Goal: Task Accomplishment & Management: Use online tool/utility

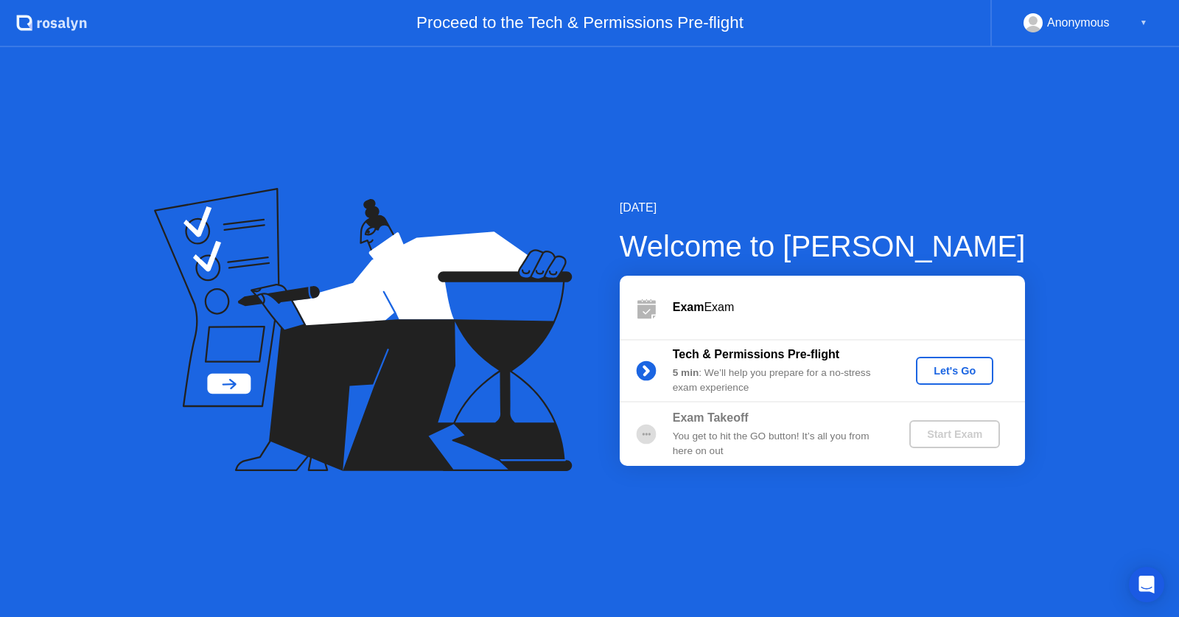
click at [948, 359] on button "Let's Go" at bounding box center [954, 371] width 77 height 28
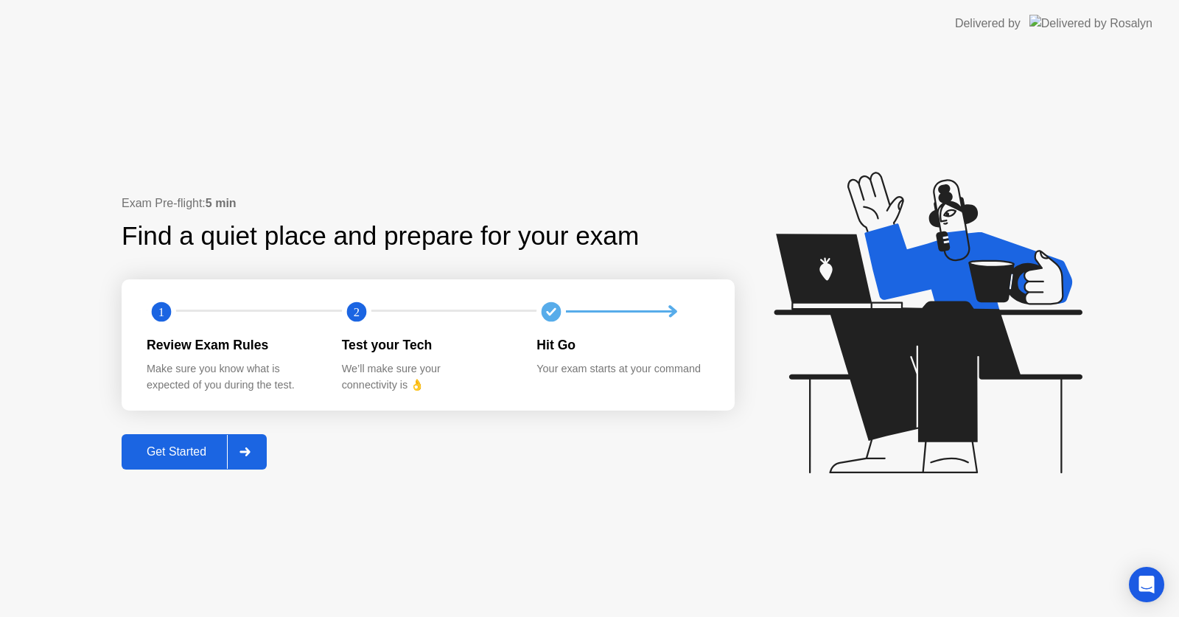
click at [192, 449] on div "Get Started" at bounding box center [176, 451] width 101 height 13
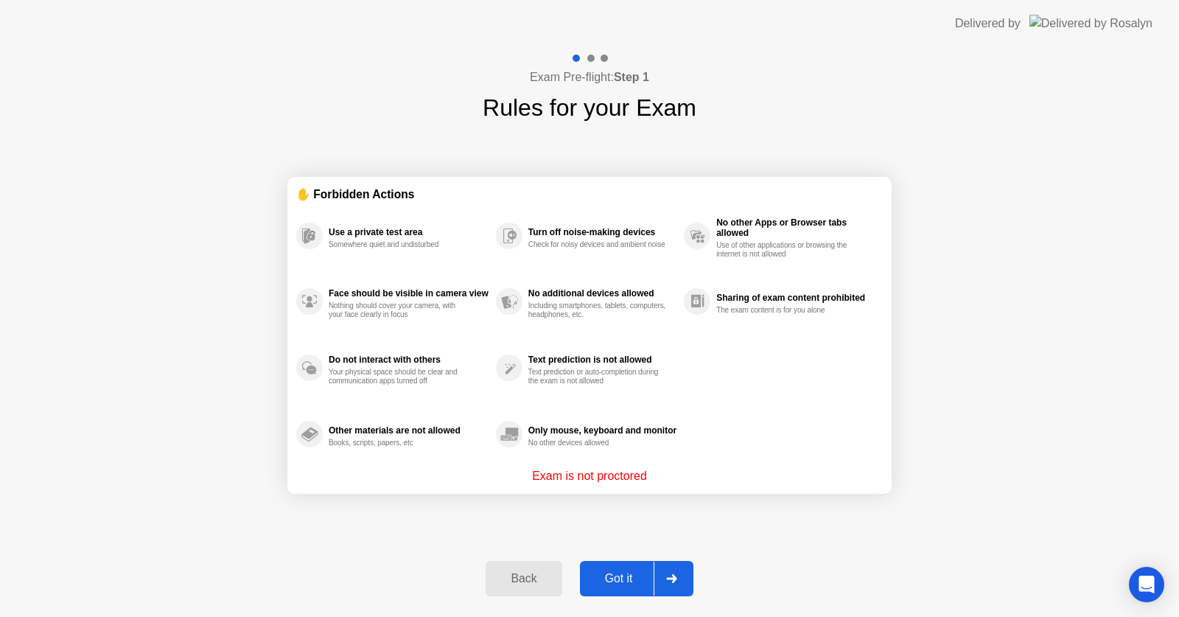
click at [631, 588] on button "Got it" at bounding box center [636, 578] width 113 height 35
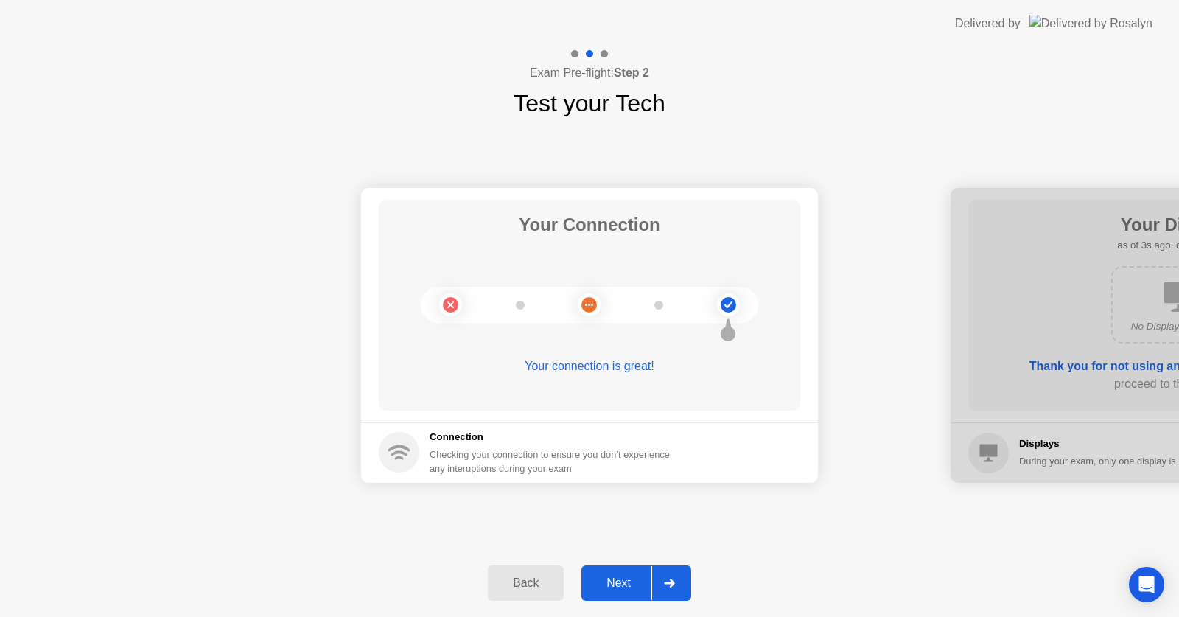
click at [631, 589] on div "Next" at bounding box center [619, 582] width 66 height 13
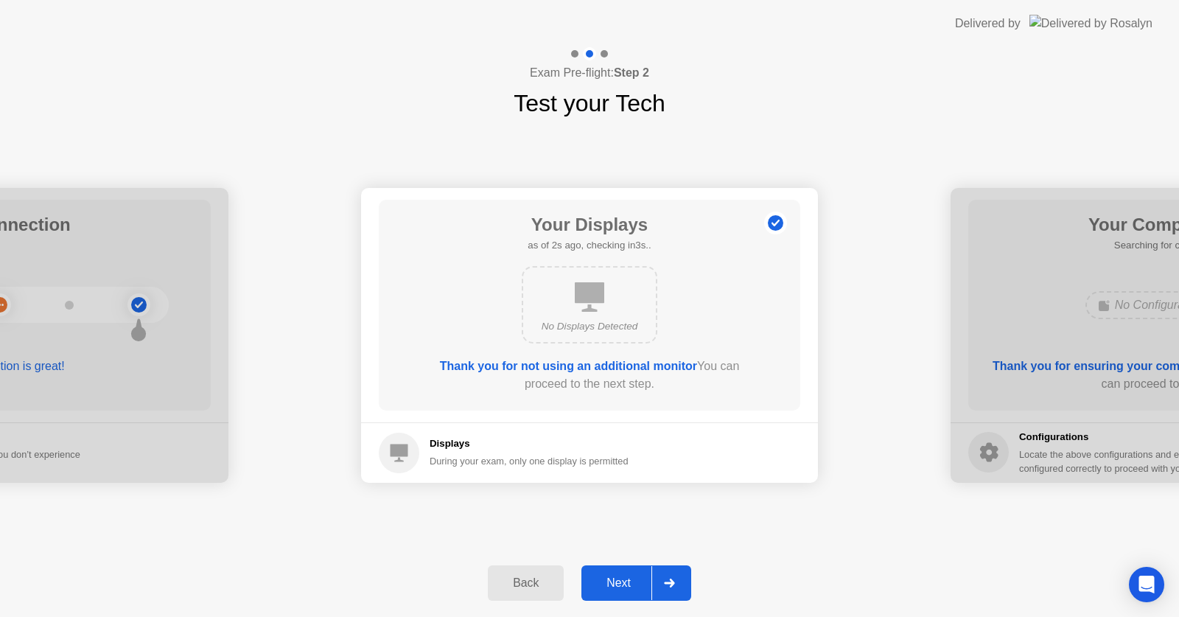
click at [631, 587] on div "Next" at bounding box center [619, 582] width 66 height 13
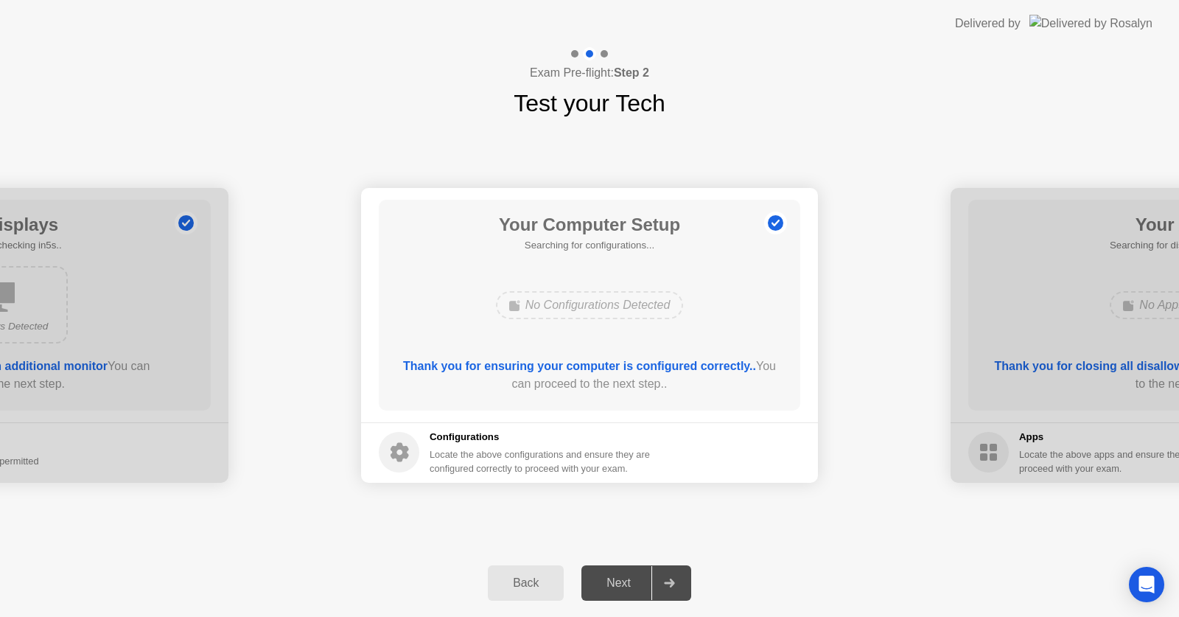
click at [631, 587] on div "Next" at bounding box center [619, 582] width 66 height 13
click at [632, 586] on div "Next" at bounding box center [619, 582] width 66 height 13
click at [730, 318] on div "No Configurations Detected" at bounding box center [589, 305] width 337 height 40
click at [548, 595] on button "Back" at bounding box center [526, 582] width 76 height 35
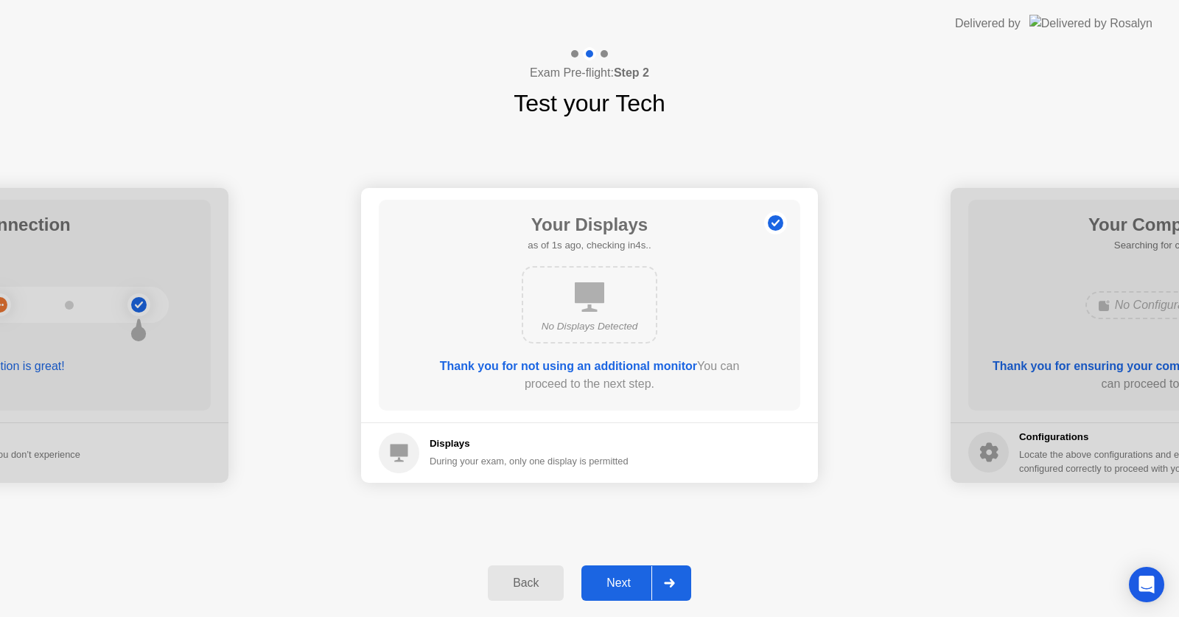
click at [656, 578] on div at bounding box center [668, 583] width 35 height 34
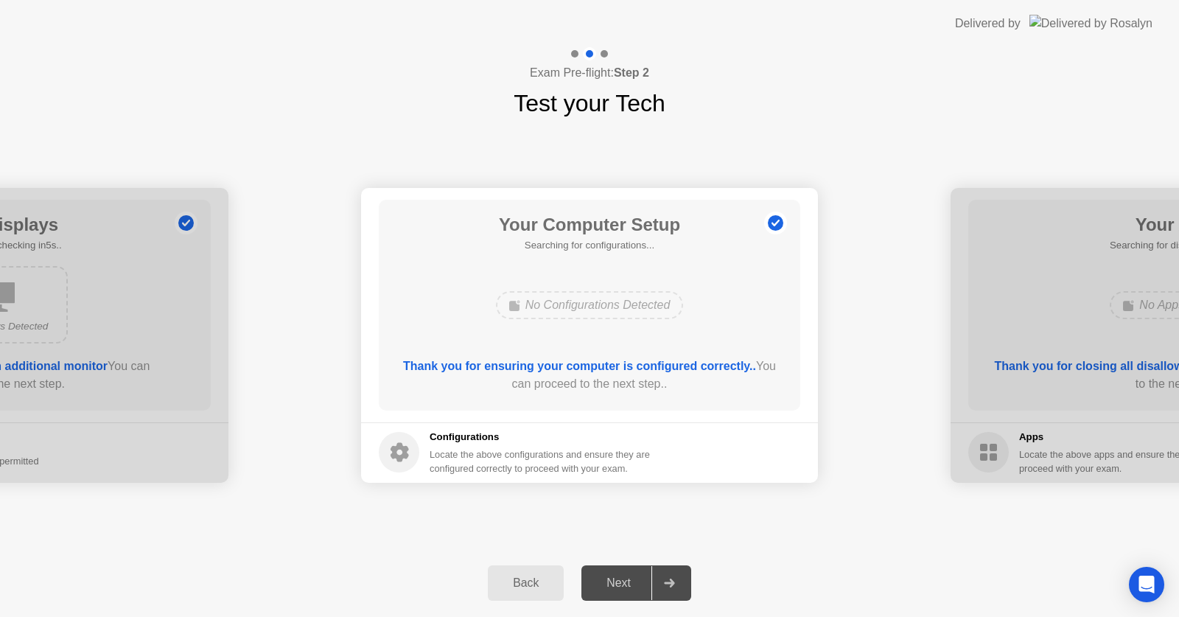
click at [653, 371] on b "Thank you for ensuring your computer is configured correctly.." at bounding box center [579, 365] width 353 height 13
click at [782, 222] on circle at bounding box center [775, 222] width 15 height 15
click at [400, 463] on circle at bounding box center [399, 452] width 41 height 41
drag, startPoint x: 630, startPoint y: 336, endPoint x: 634, endPoint y: 344, distance: 8.9
click at [638, 346] on div "Your Computer Setup Searching for configurations... No Configurations Detected …" at bounding box center [589, 305] width 421 height 211
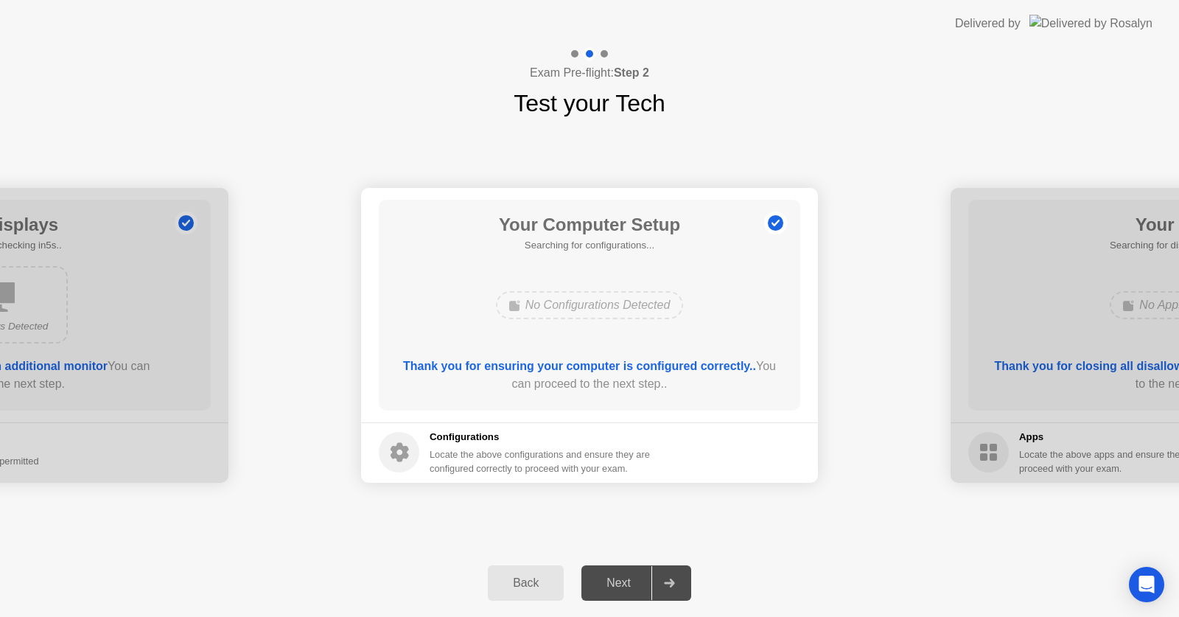
click at [1021, 308] on div at bounding box center [1178, 335] width 457 height 295
click at [452, 443] on h5 "Configurations" at bounding box center [540, 436] width 223 height 15
click at [524, 586] on div "Back" at bounding box center [525, 582] width 67 height 13
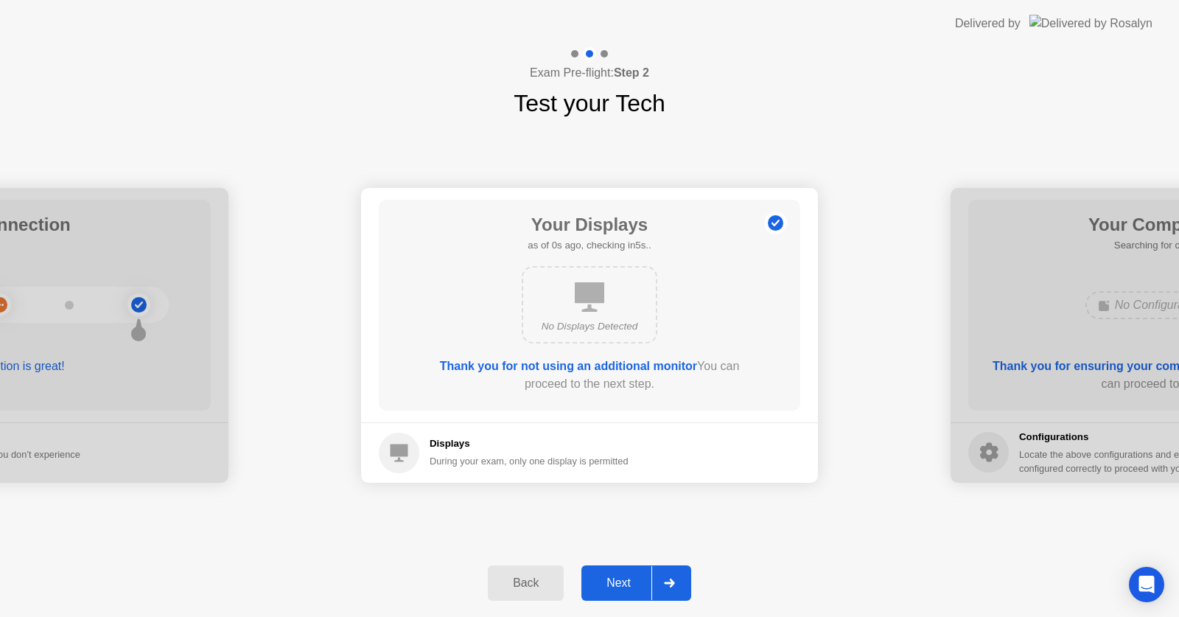
click at [522, 588] on div "Back" at bounding box center [525, 582] width 67 height 13
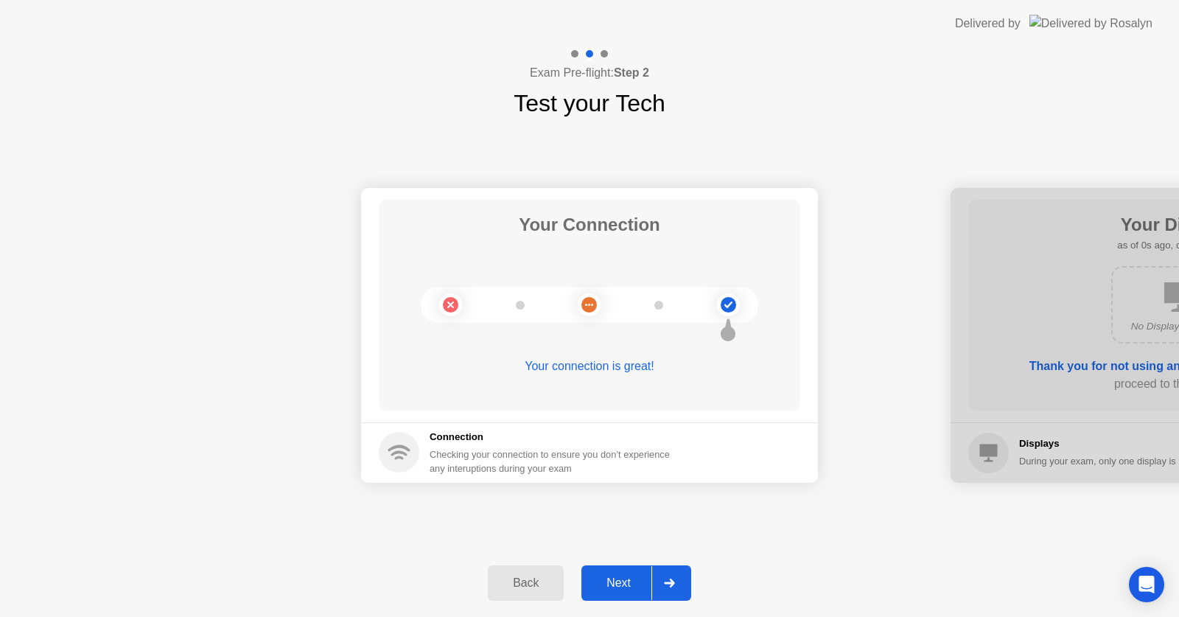
click at [631, 581] on div "Next" at bounding box center [619, 582] width 66 height 13
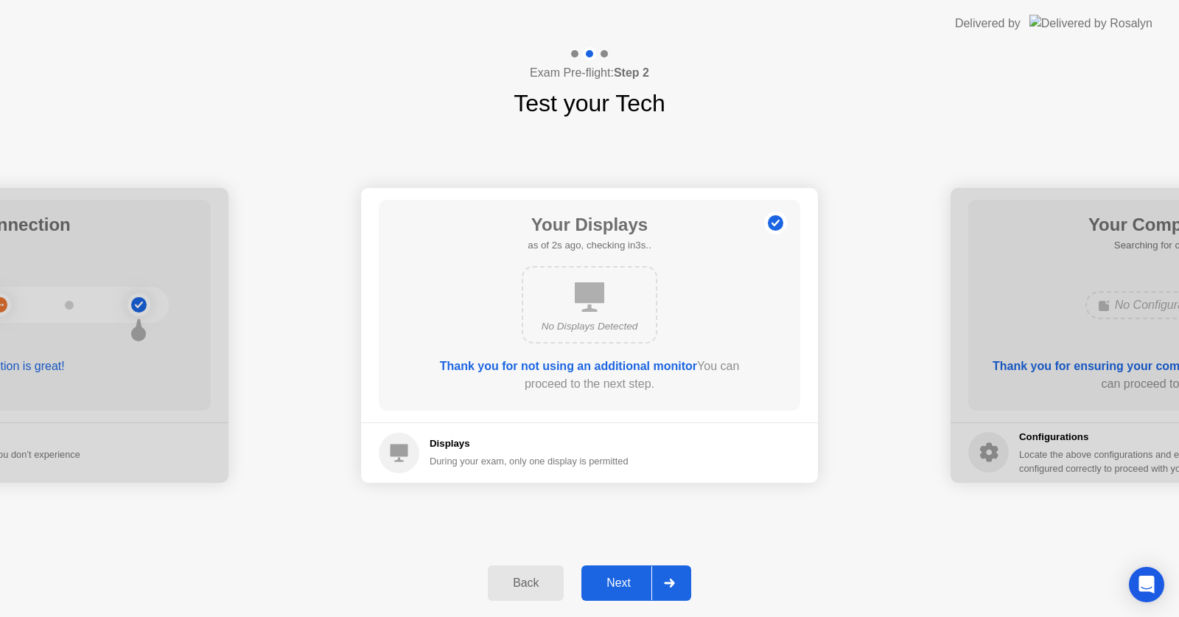
click at [631, 579] on div "Next" at bounding box center [619, 582] width 66 height 13
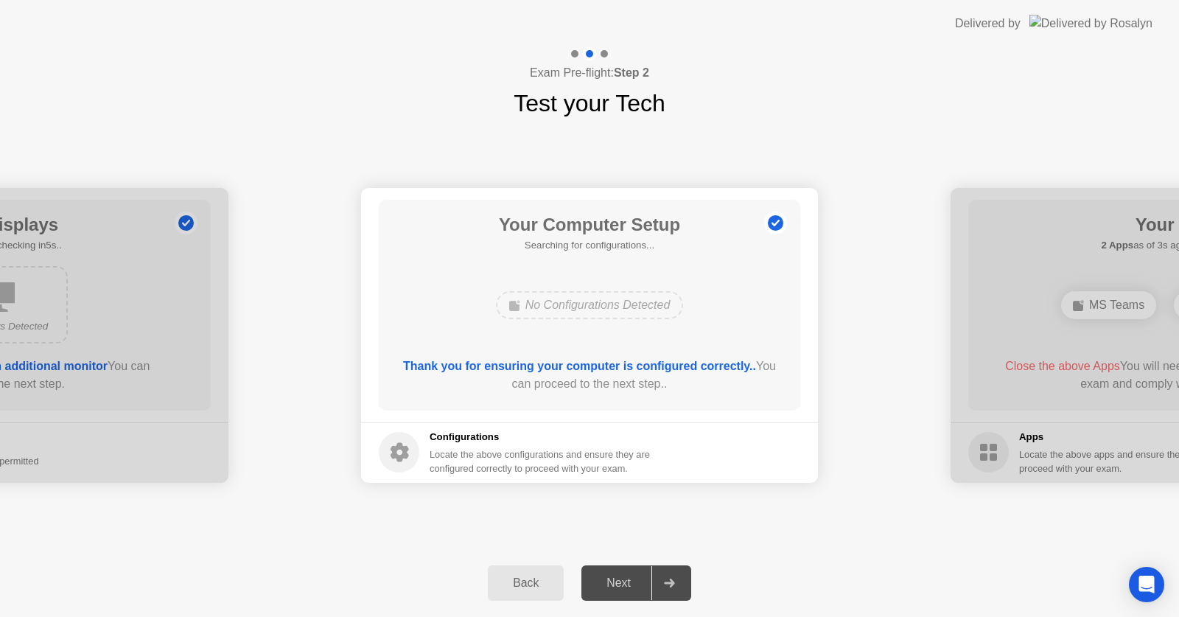
click at [631, 579] on div "Next" at bounding box center [619, 582] width 66 height 13
click at [645, 581] on div "Next" at bounding box center [619, 582] width 66 height 13
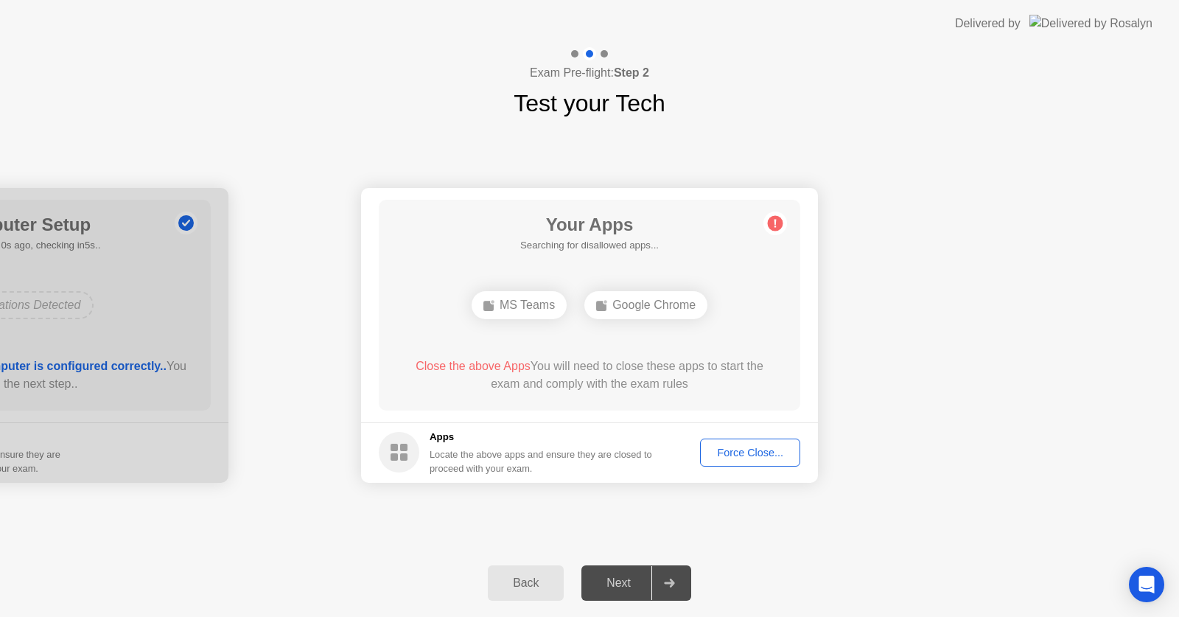
click at [758, 438] on button "Force Close..." at bounding box center [750, 452] width 100 height 28
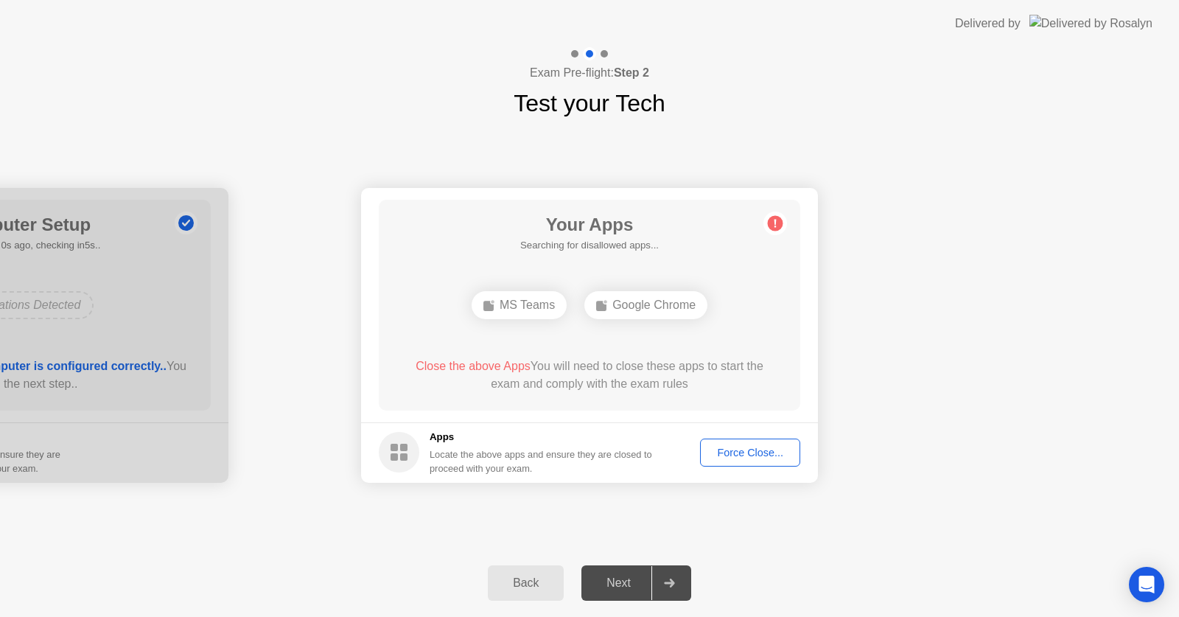
click at [749, 455] on div "Force Close..." at bounding box center [750, 452] width 90 height 12
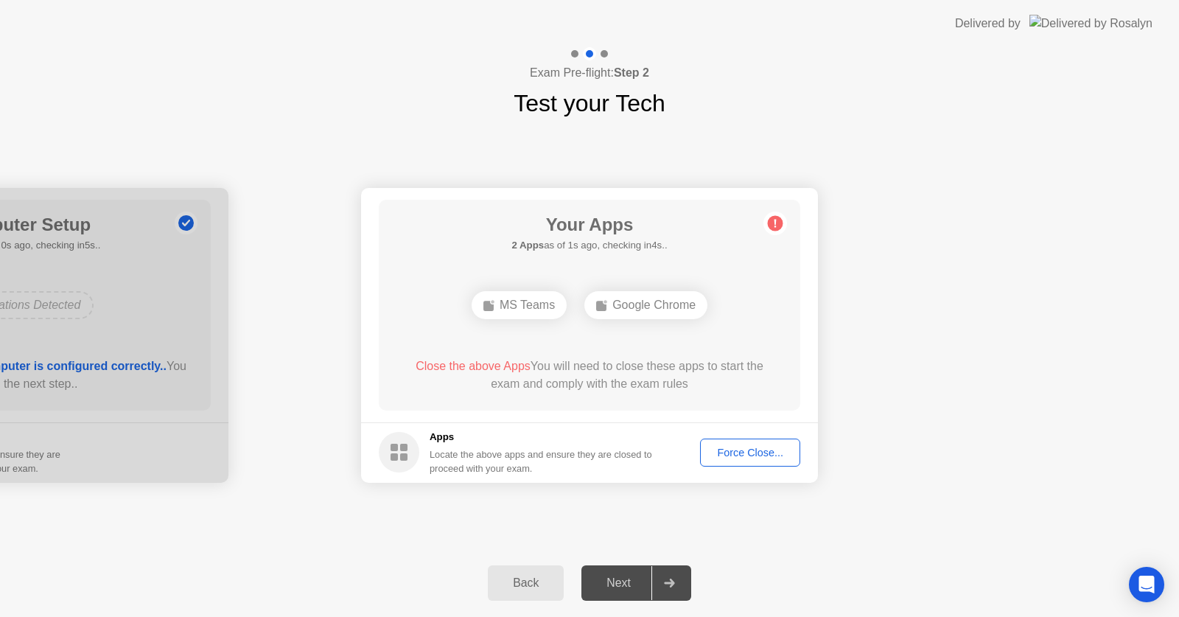
click at [734, 456] on div "Force Close..." at bounding box center [750, 452] width 90 height 12
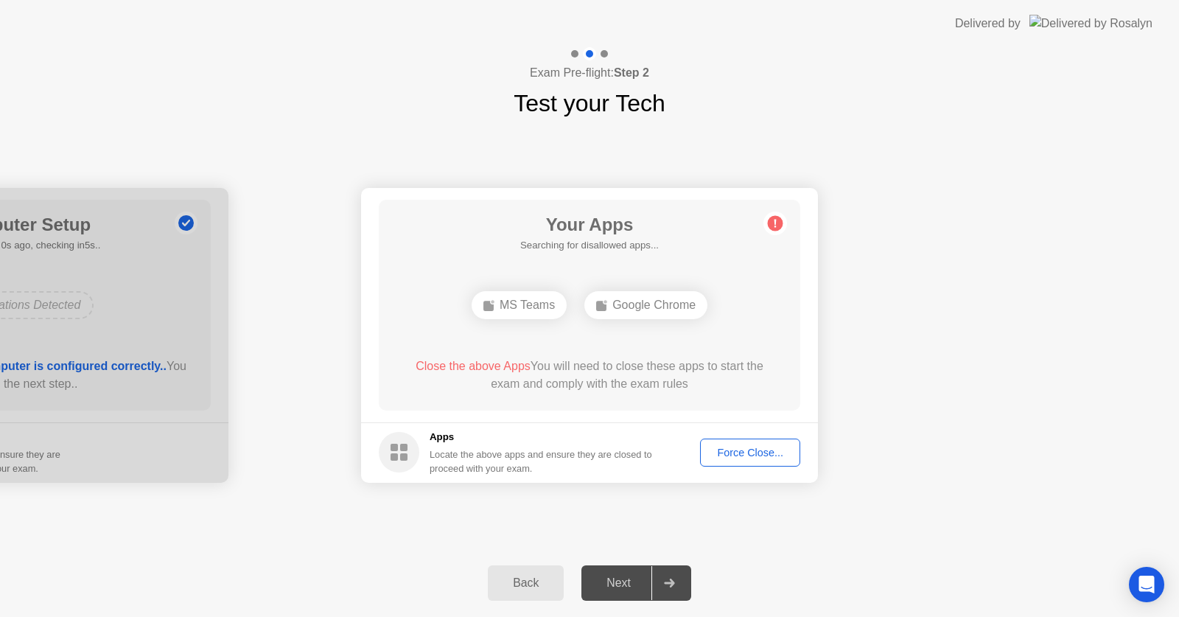
click at [720, 448] on div "Force Close..." at bounding box center [750, 452] width 90 height 12
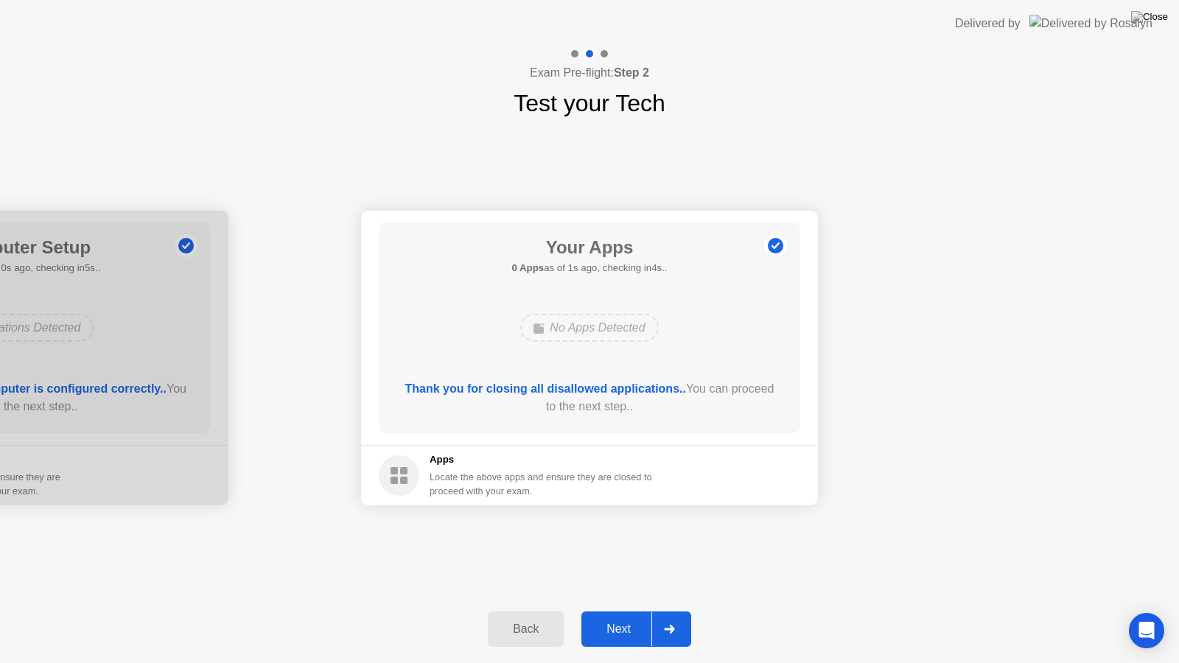
click at [645, 616] on div "Next" at bounding box center [619, 628] width 66 height 13
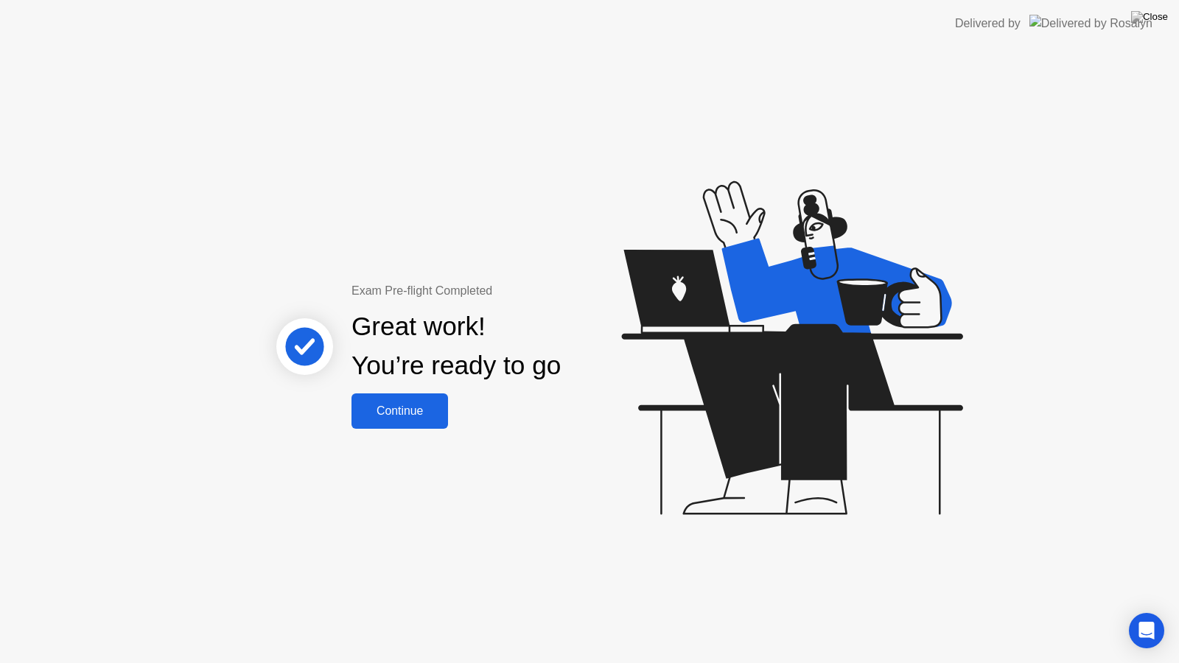
click at [400, 411] on div "Continue" at bounding box center [400, 410] width 88 height 13
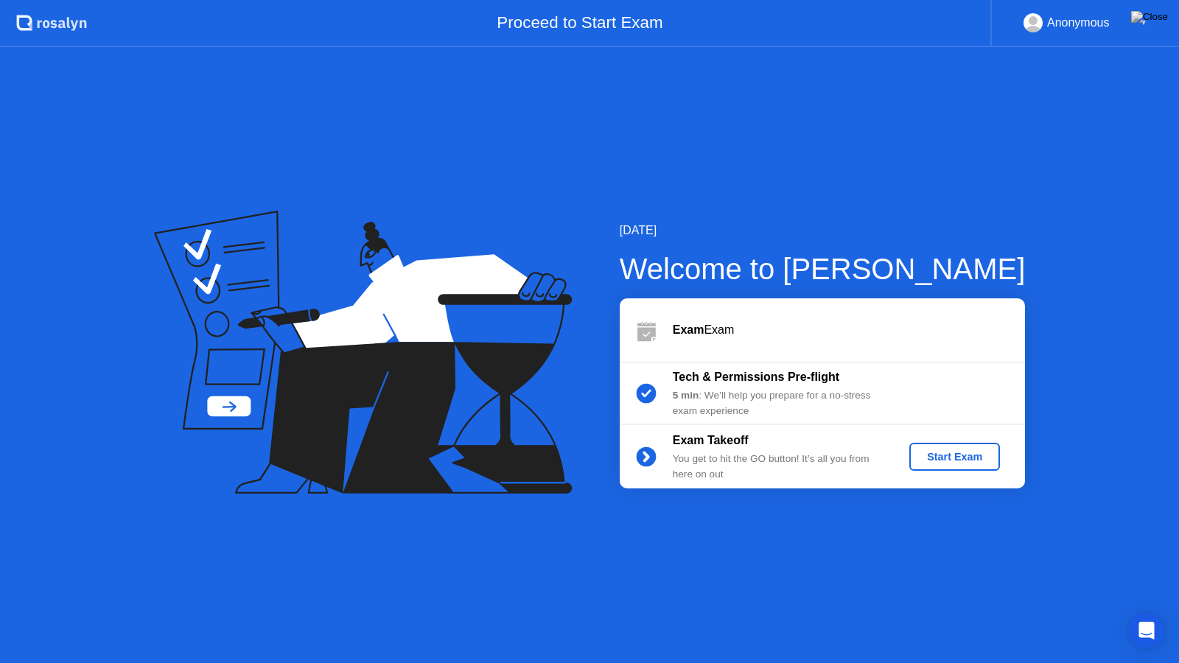
click at [919, 455] on div "Start Exam" at bounding box center [954, 457] width 79 height 12
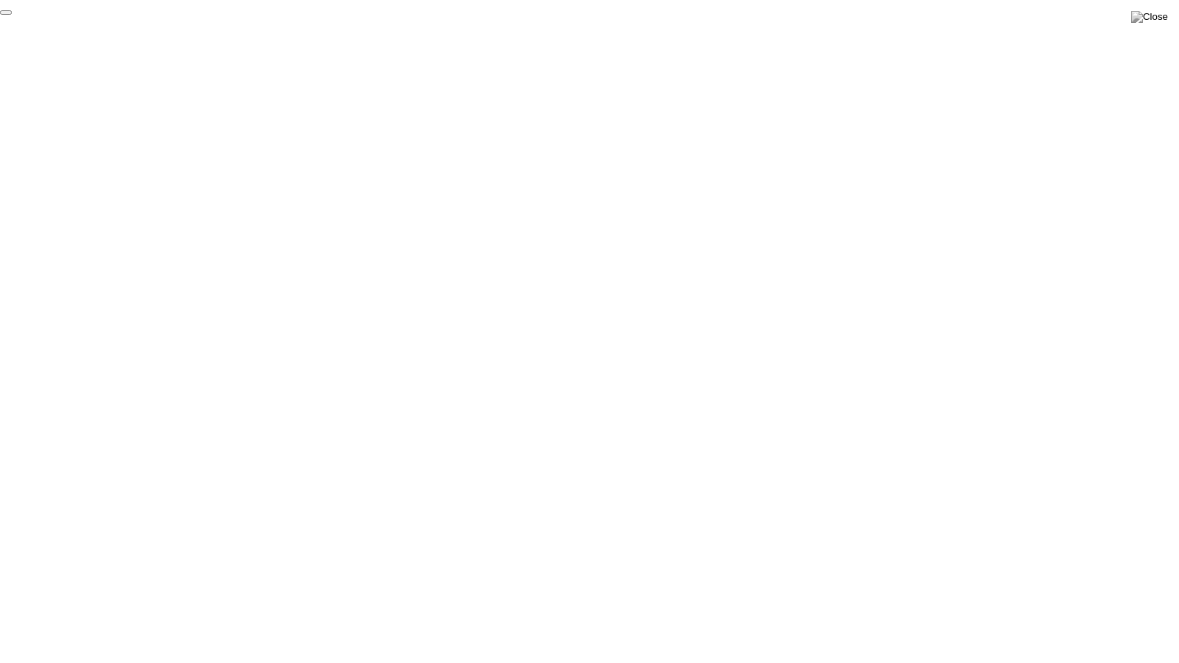
click div "End Proctoring Session"
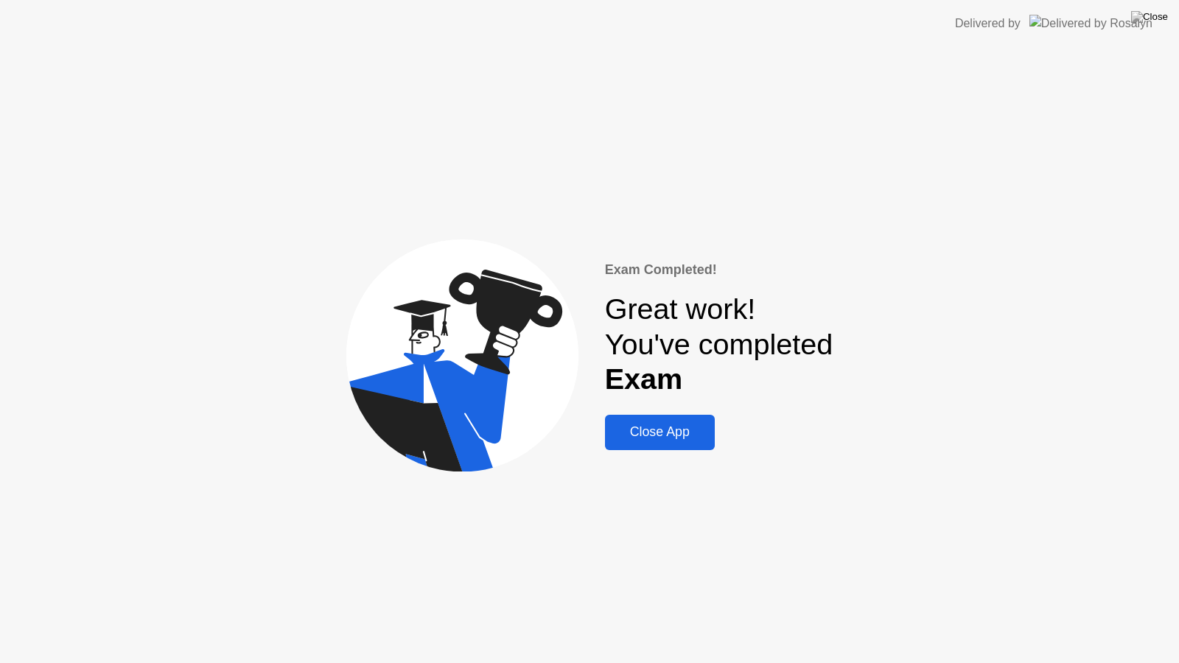
click at [621, 427] on div "Close App" at bounding box center [659, 431] width 101 height 15
